Goal: Task Accomplishment & Management: Use online tool/utility

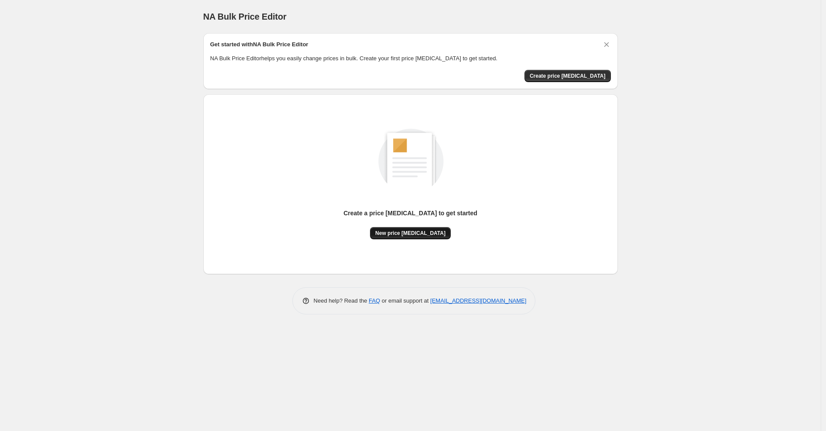
click at [413, 231] on span "New price change job" at bounding box center [410, 233] width 70 height 7
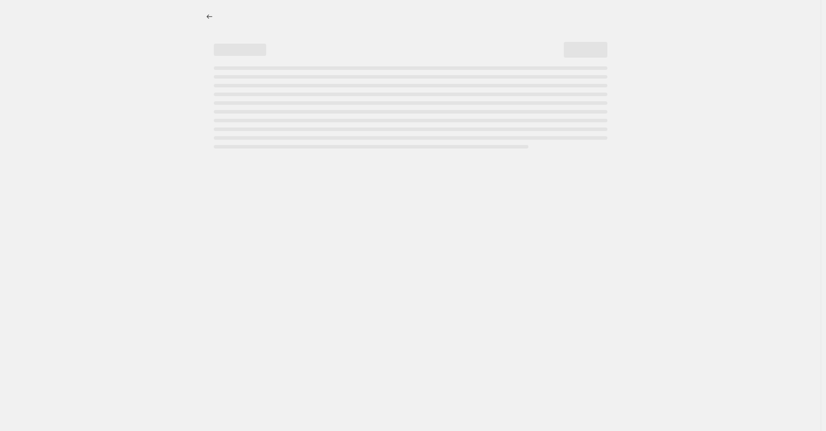
select select "percentage"
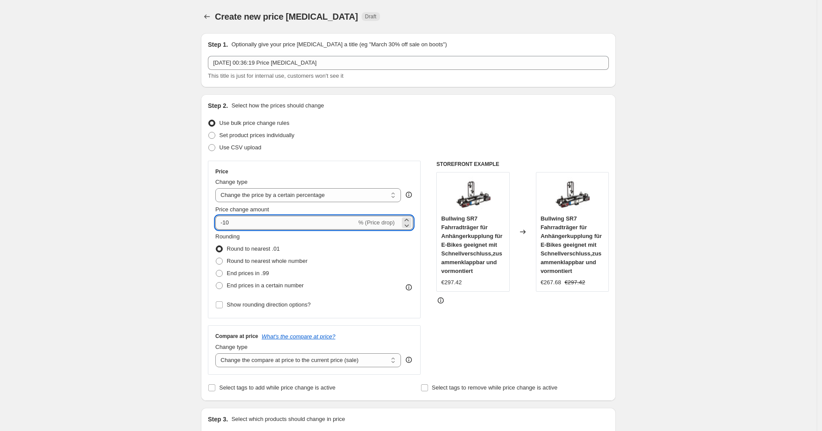
click at [327, 219] on input "-10" at bounding box center [285, 223] width 141 height 14
type input "-1"
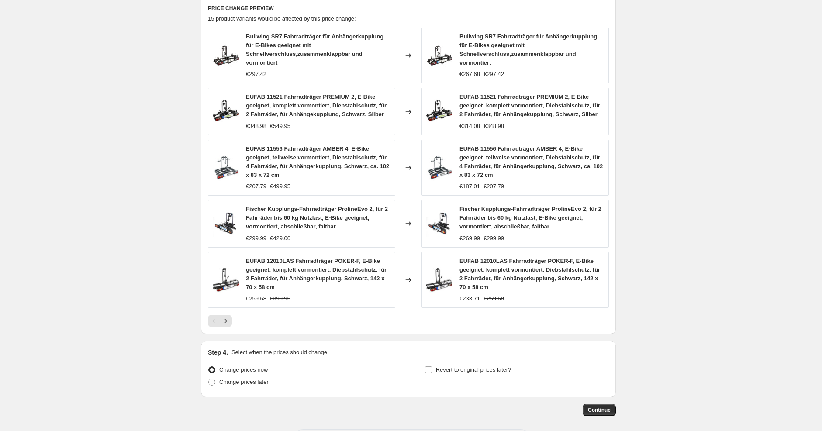
scroll to position [526, 0]
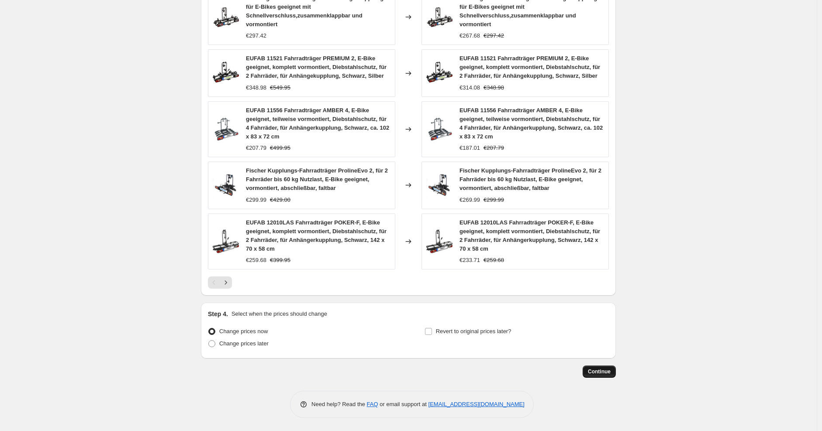
type input "-30"
click at [601, 372] on span "Continue" at bounding box center [599, 371] width 23 height 7
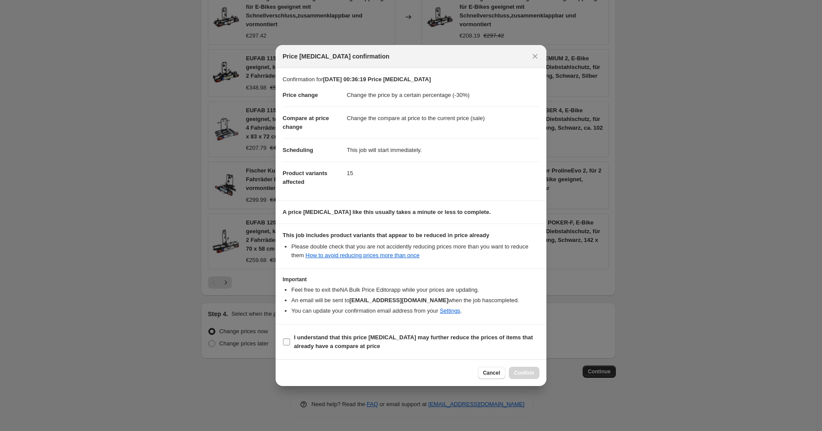
click at [369, 342] on span "I understand that this price change job may further reduce the prices of items …" at bounding box center [416, 341] width 245 height 17
click at [290, 342] on input "I understand that this price change job may further reduce the prices of items …" at bounding box center [286, 341] width 7 height 7
checkbox input "true"
click at [526, 368] on button "Confirm" at bounding box center [524, 373] width 31 height 12
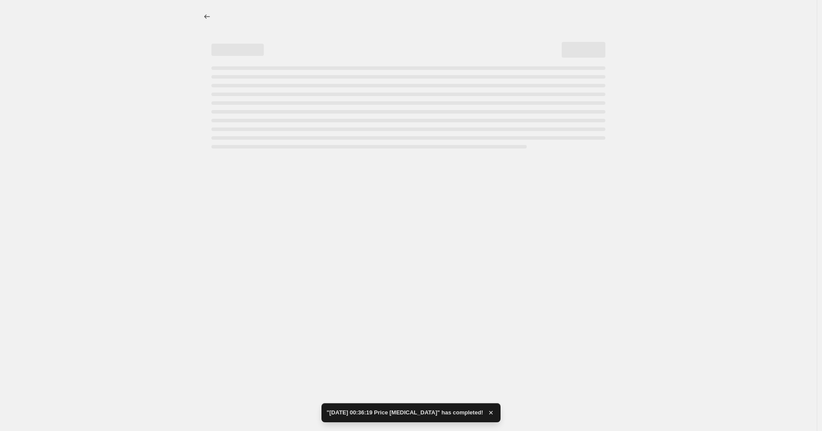
select select "percentage"
